Goal: Information Seeking & Learning: Learn about a topic

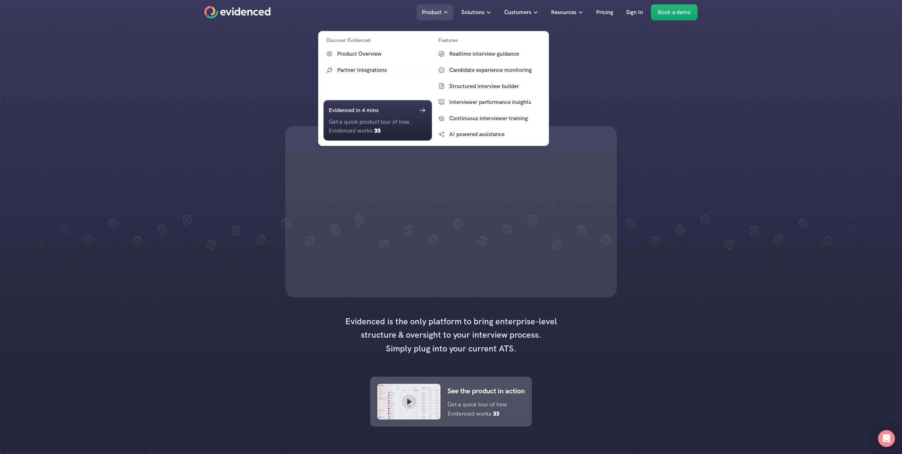
click at [368, 72] on p "Partner Integrations" at bounding box center [383, 70] width 93 height 9
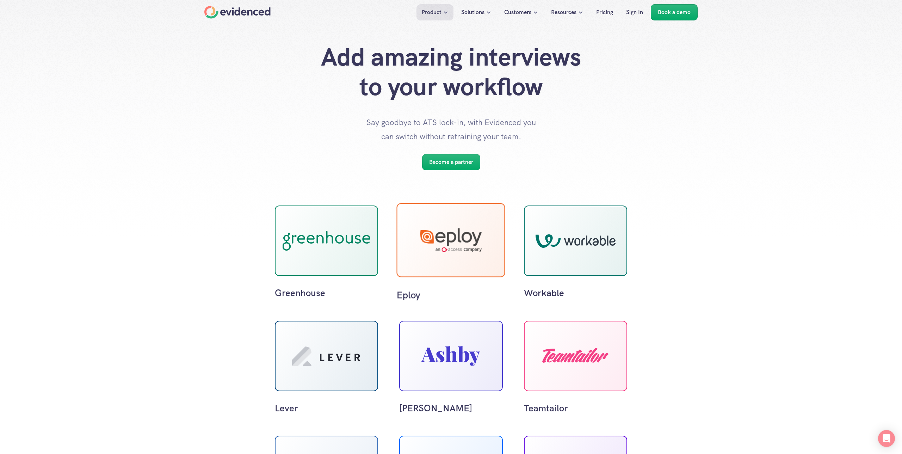
click at [468, 274] on div at bounding box center [451, 240] width 108 height 74
